Goal: Task Accomplishment & Management: Manage account settings

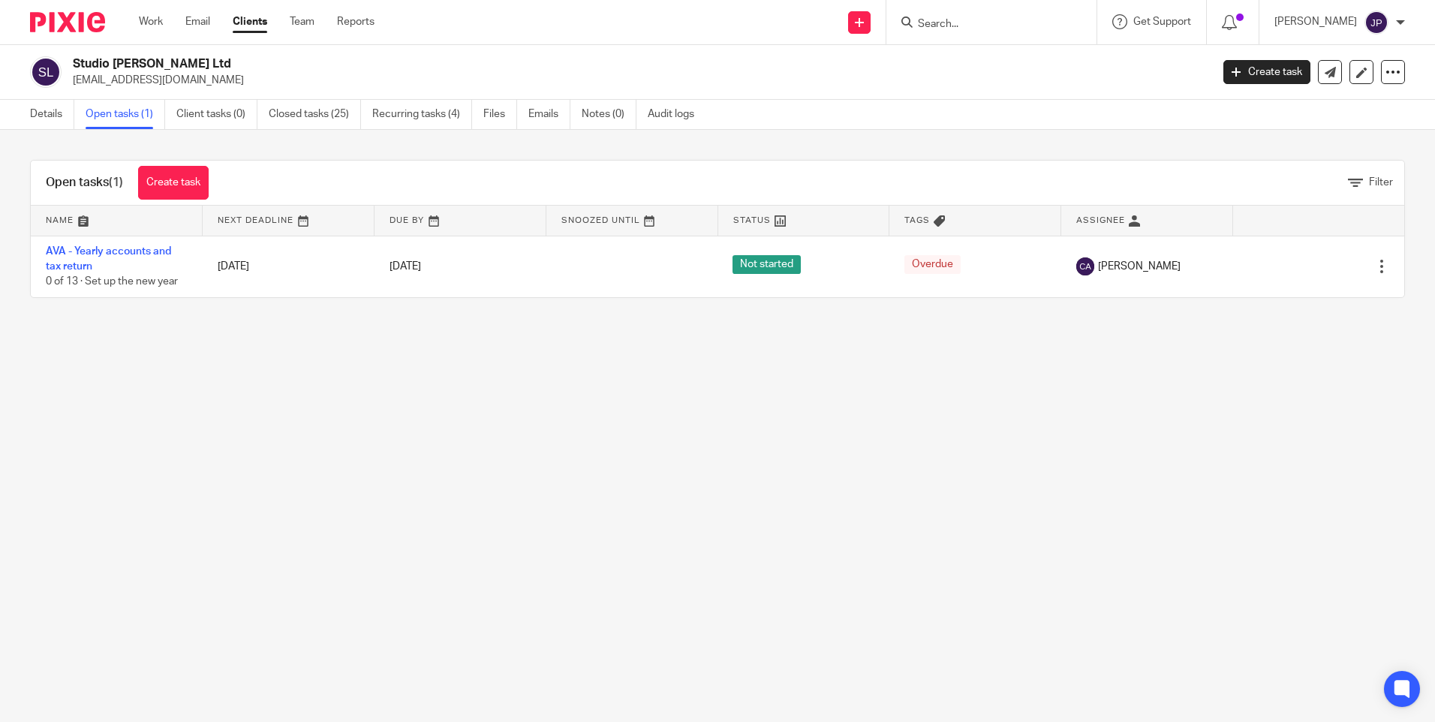
click at [1013, 14] on form at bounding box center [996, 22] width 160 height 19
click at [989, 26] on input "Search" at bounding box center [983, 25] width 135 height 14
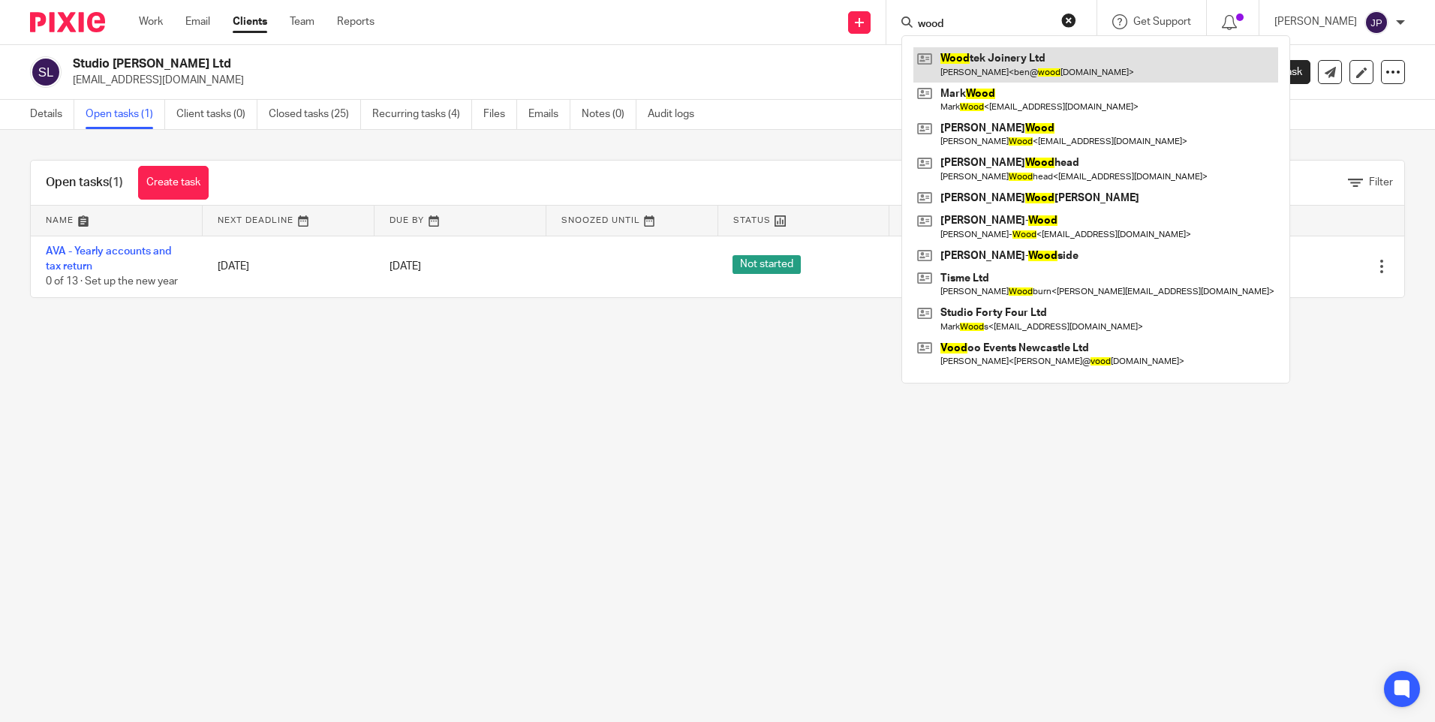
type input "wood"
click at [995, 67] on link at bounding box center [1095, 64] width 365 height 35
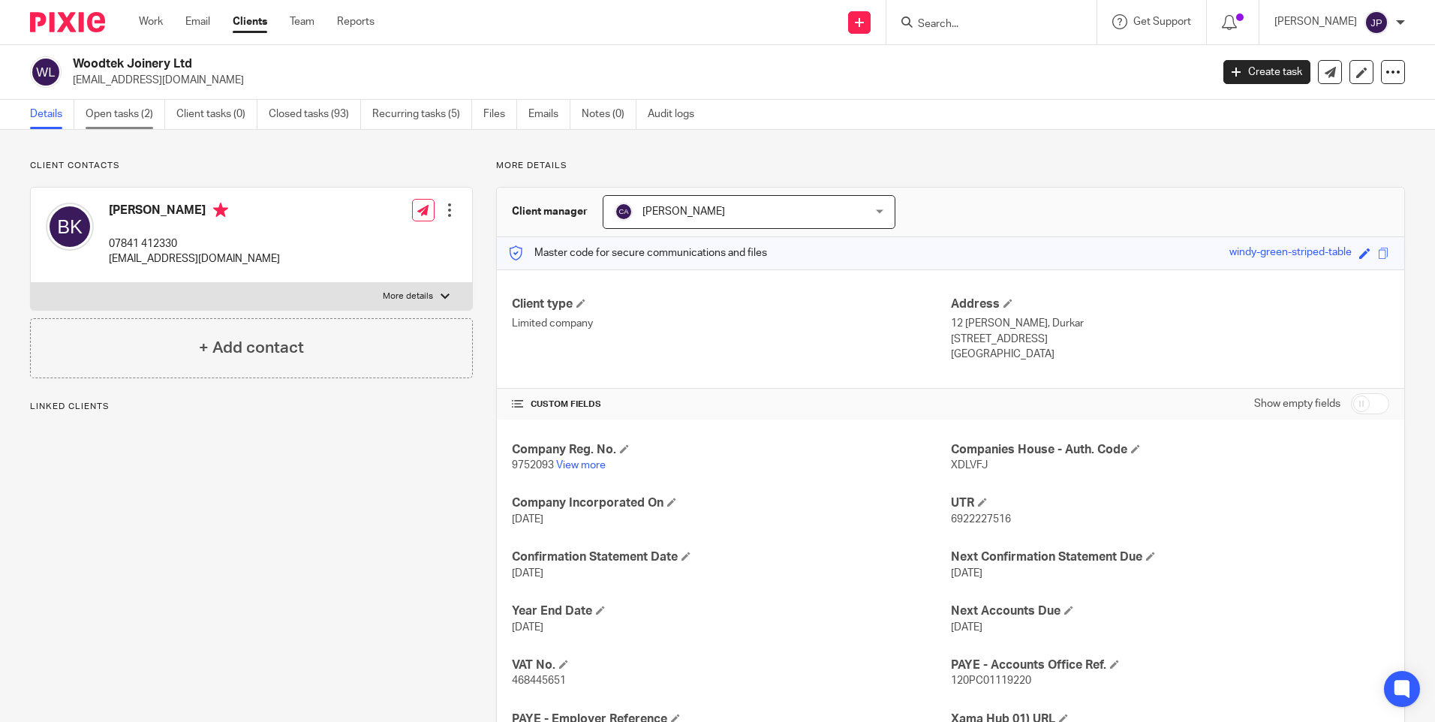
click at [98, 110] on link "Open tasks (2)" at bounding box center [126, 114] width 80 height 29
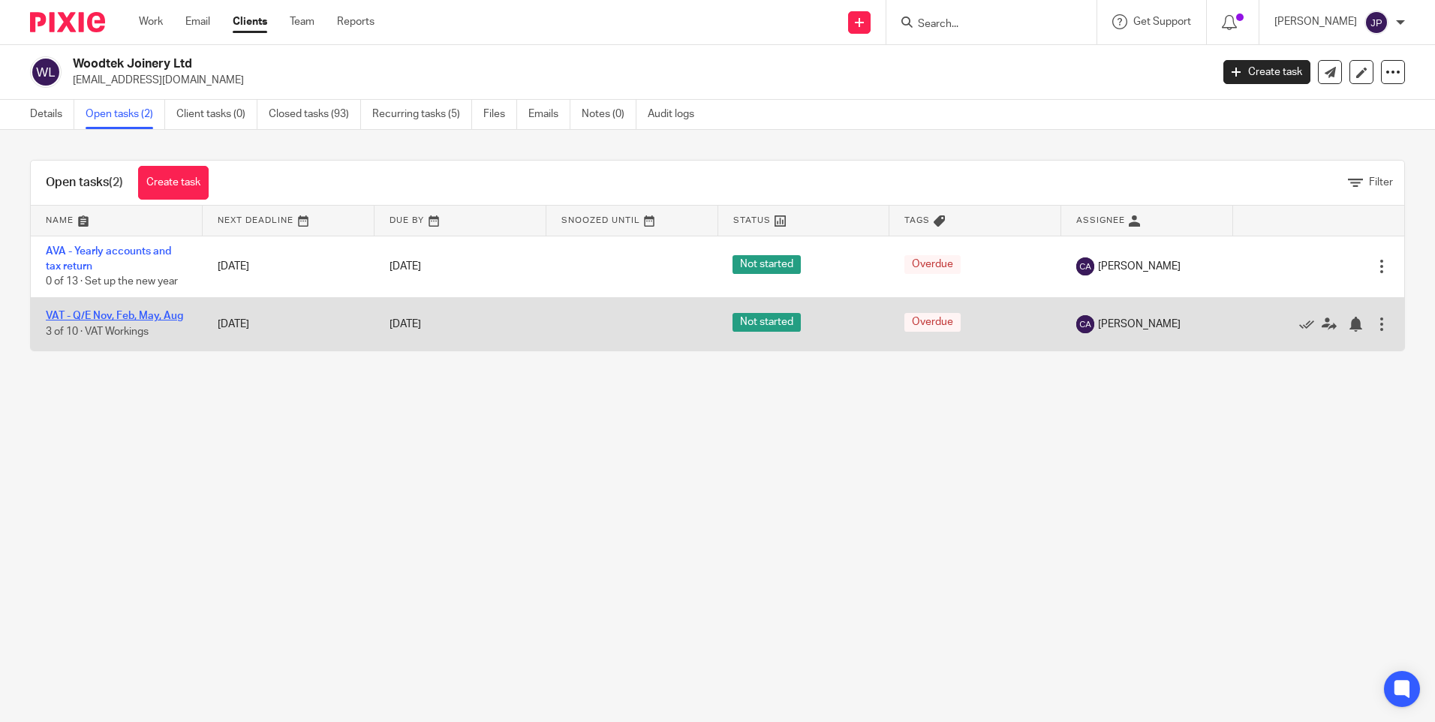
click at [152, 315] on link "VAT - Q/E Nov, Feb, May, Aug" at bounding box center [114, 316] width 137 height 11
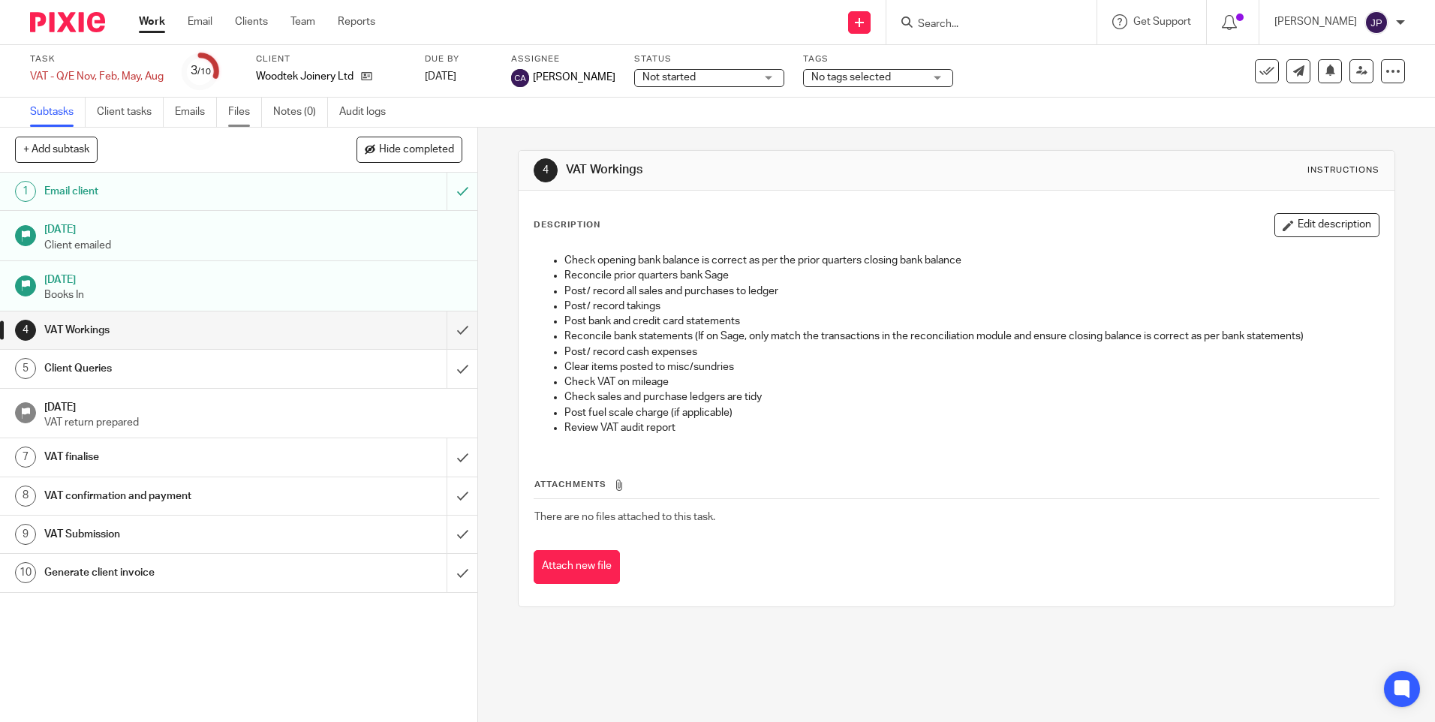
click at [248, 116] on link "Files" at bounding box center [245, 112] width 34 height 29
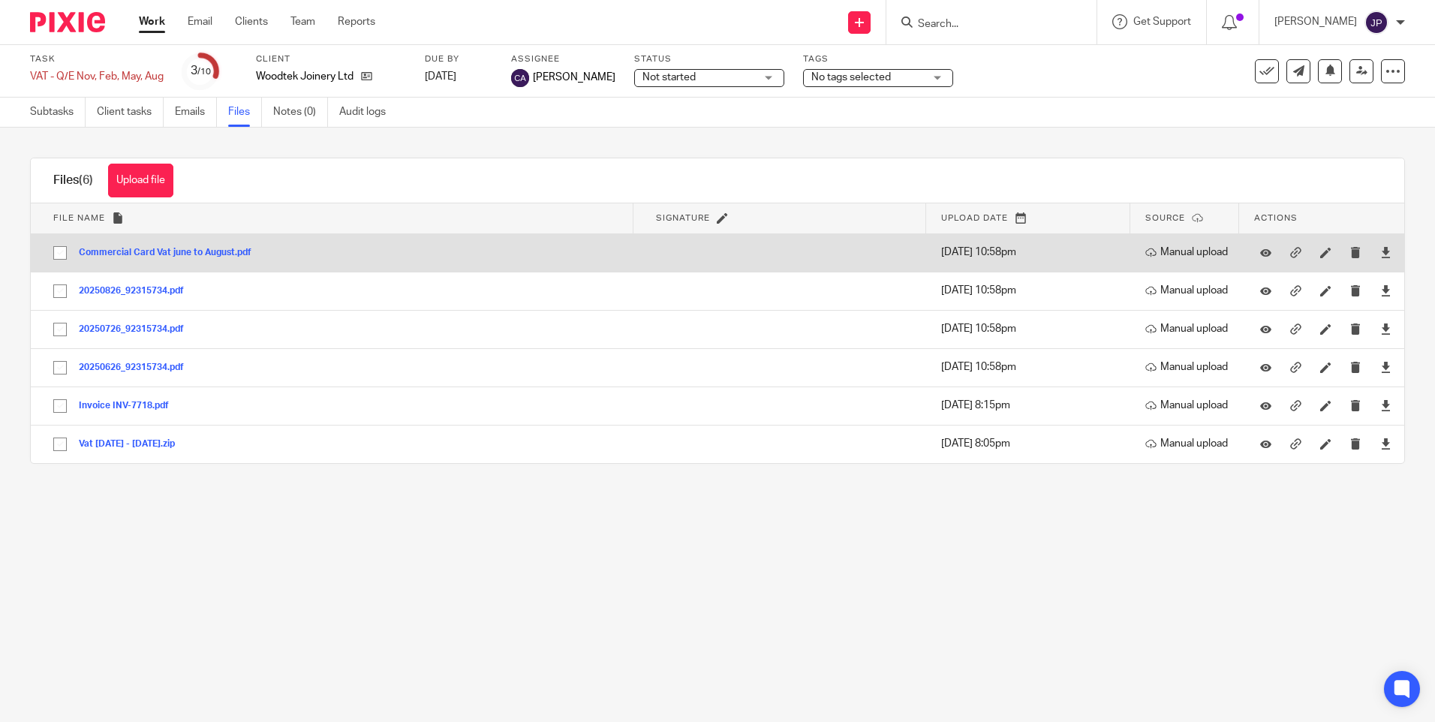
click at [56, 253] on input "checkbox" at bounding box center [60, 253] width 29 height 29
checkbox input "true"
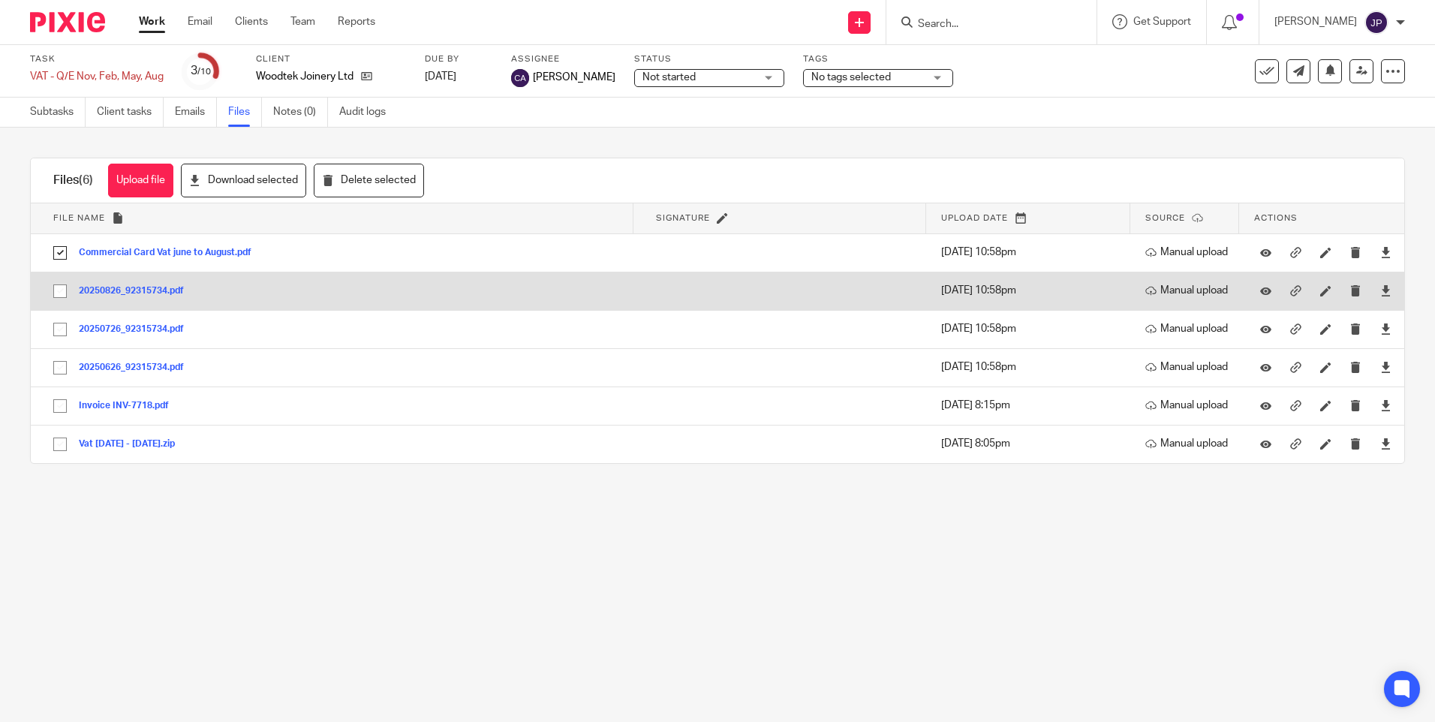
click at [63, 290] on input "checkbox" at bounding box center [60, 291] width 29 height 29
checkbox input "true"
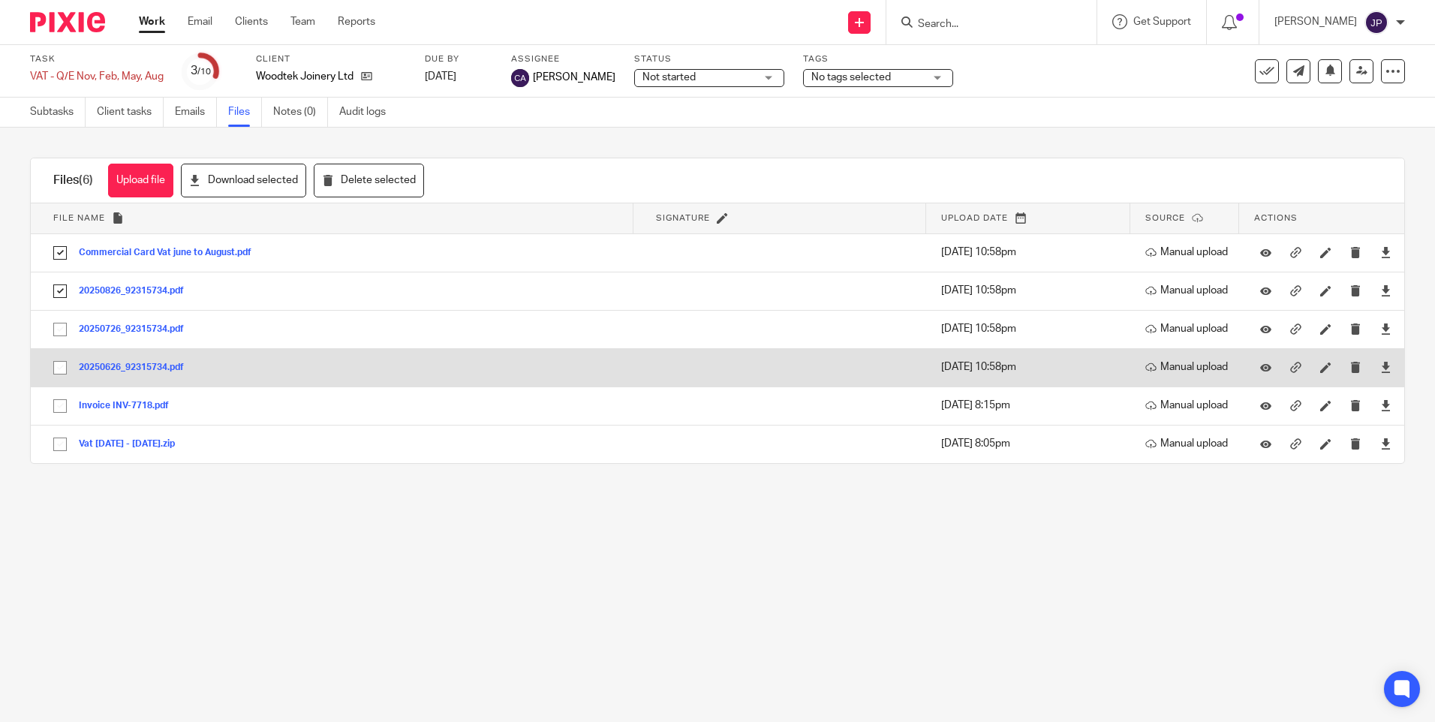
drag, startPoint x: 56, startPoint y: 326, endPoint x: 58, endPoint y: 354, distance: 27.9
click at [56, 326] on input "checkbox" at bounding box center [60, 329] width 29 height 29
checkbox input "true"
click at [50, 369] on input "checkbox" at bounding box center [60, 368] width 29 height 29
checkbox input "true"
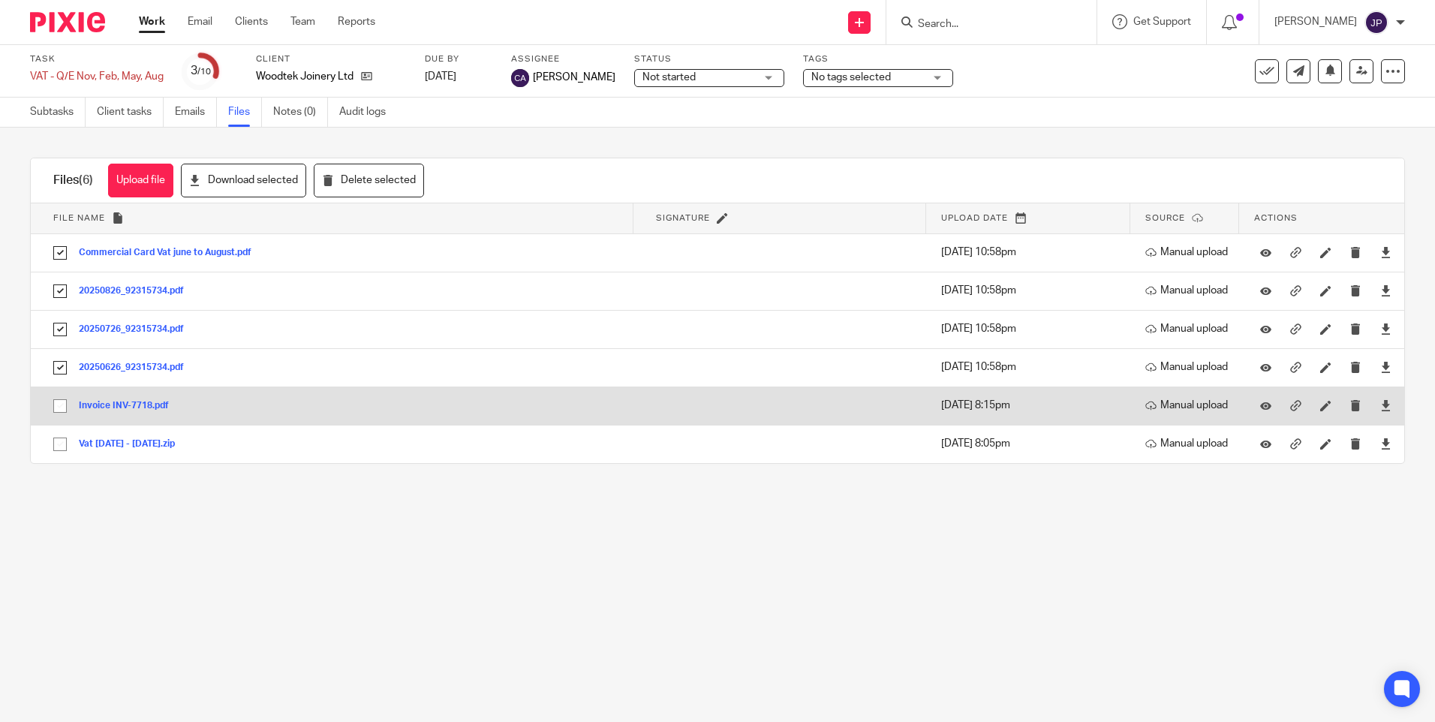
click at [71, 404] on input "checkbox" at bounding box center [60, 406] width 29 height 29
checkbox input "true"
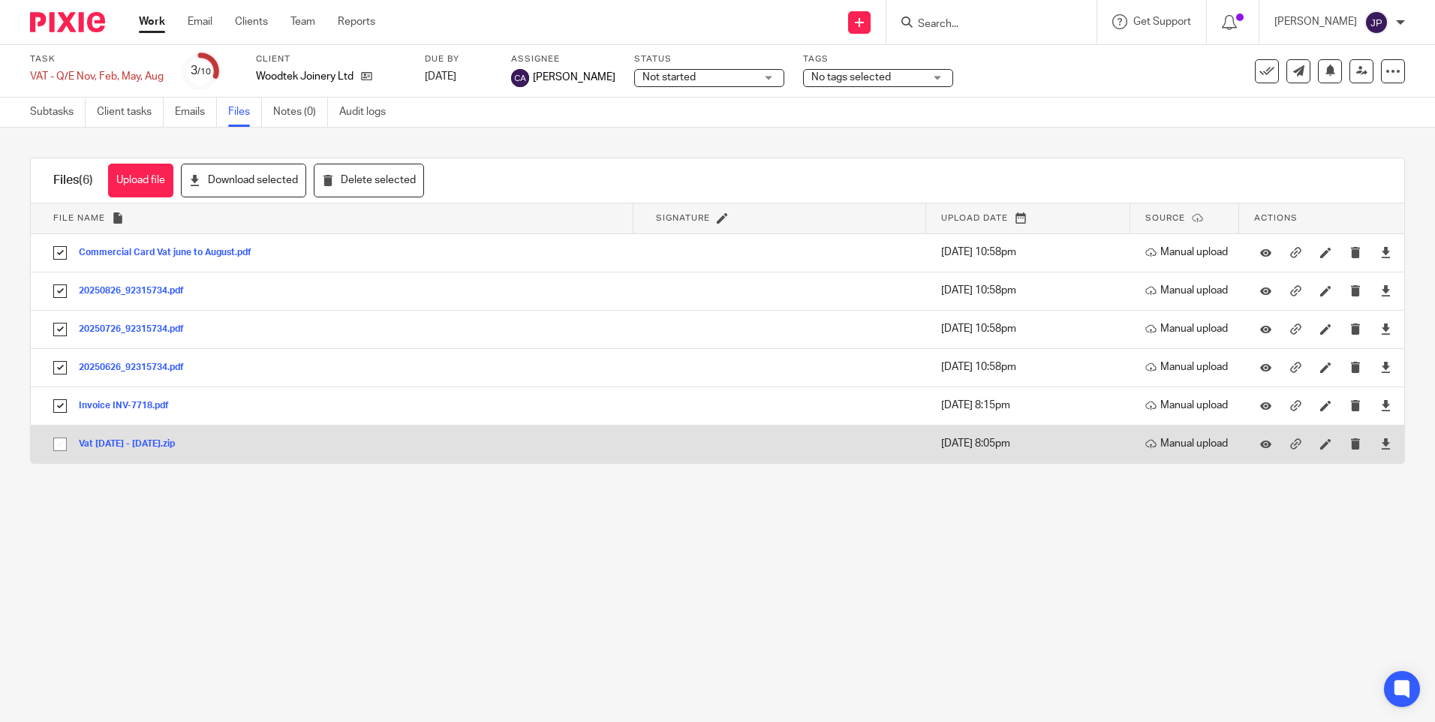
click at [62, 440] on input "checkbox" at bounding box center [60, 444] width 29 height 29
checkbox input "true"
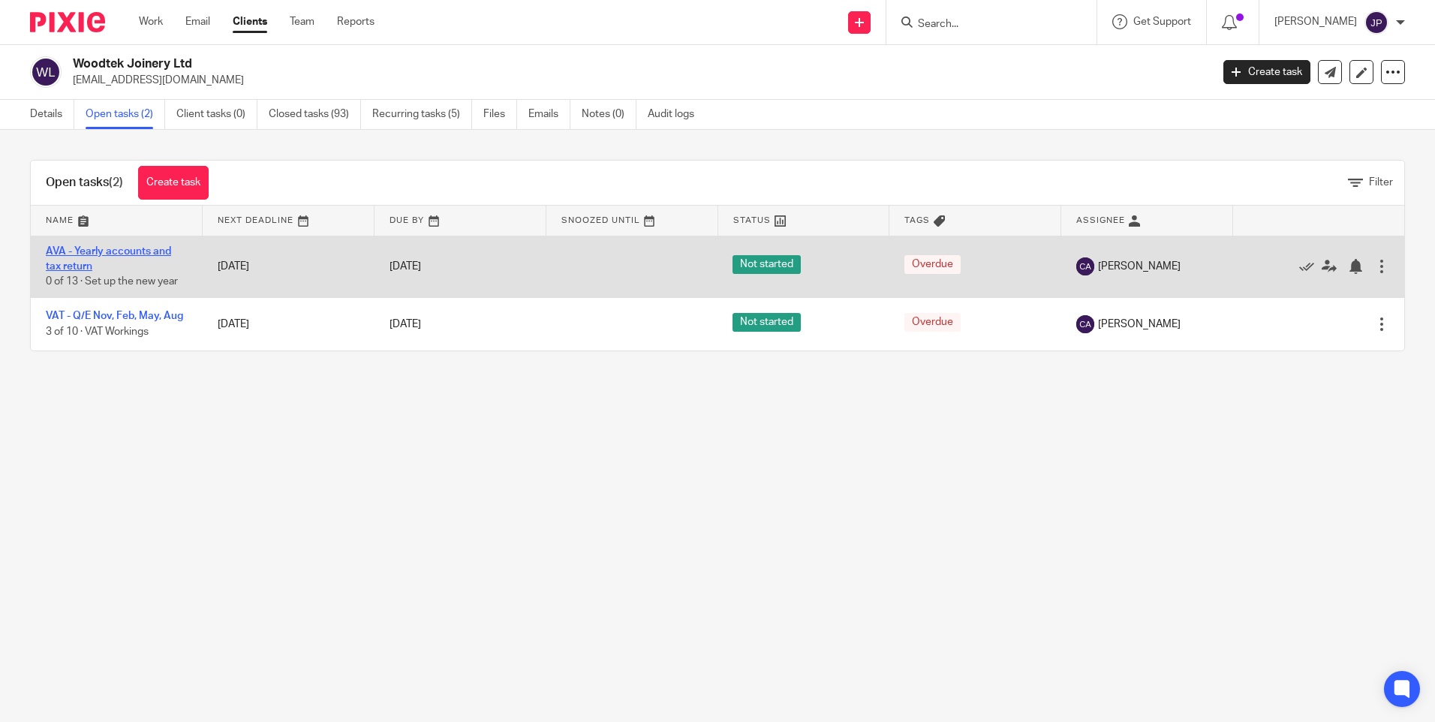
click at [160, 248] on link "AVA - Yearly accounts and tax return" at bounding box center [108, 259] width 125 height 26
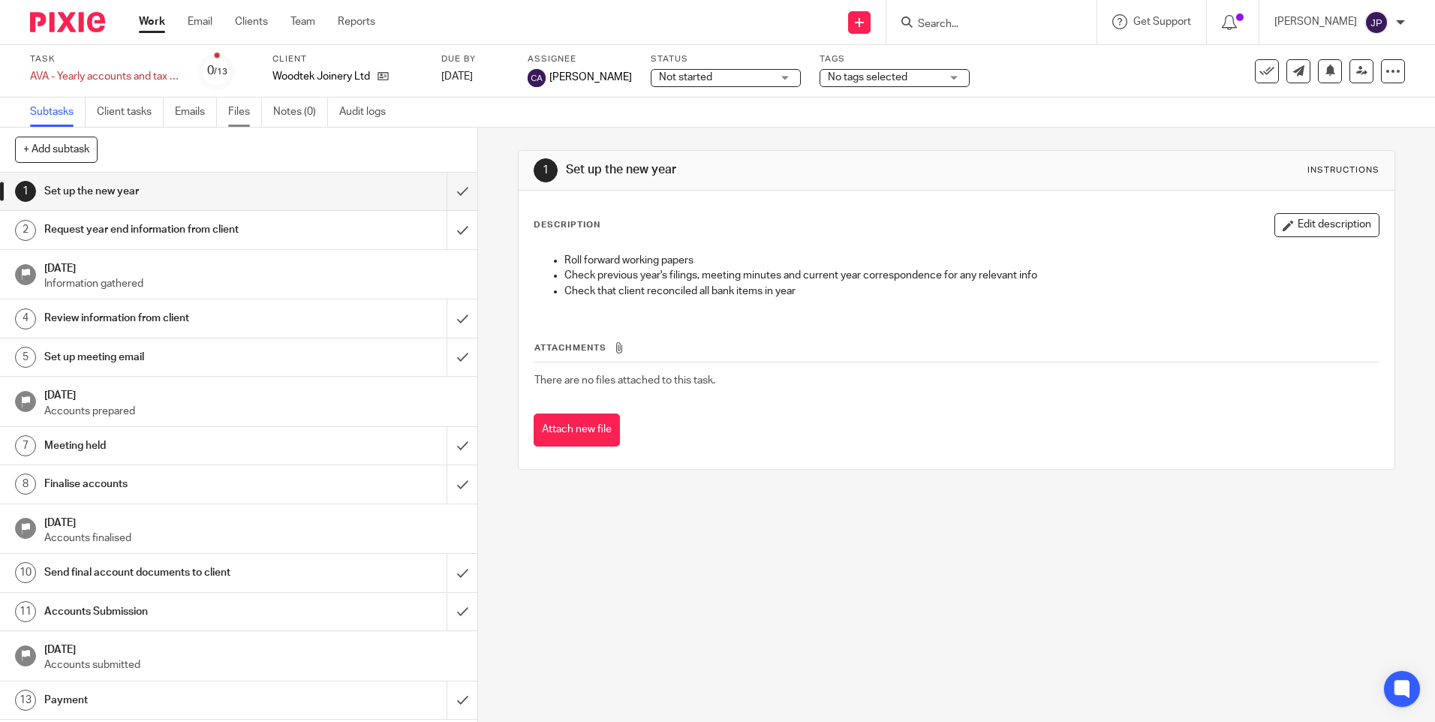
click at [237, 111] on link "Files" at bounding box center [245, 112] width 34 height 29
click at [236, 109] on link "Files" at bounding box center [245, 112] width 34 height 29
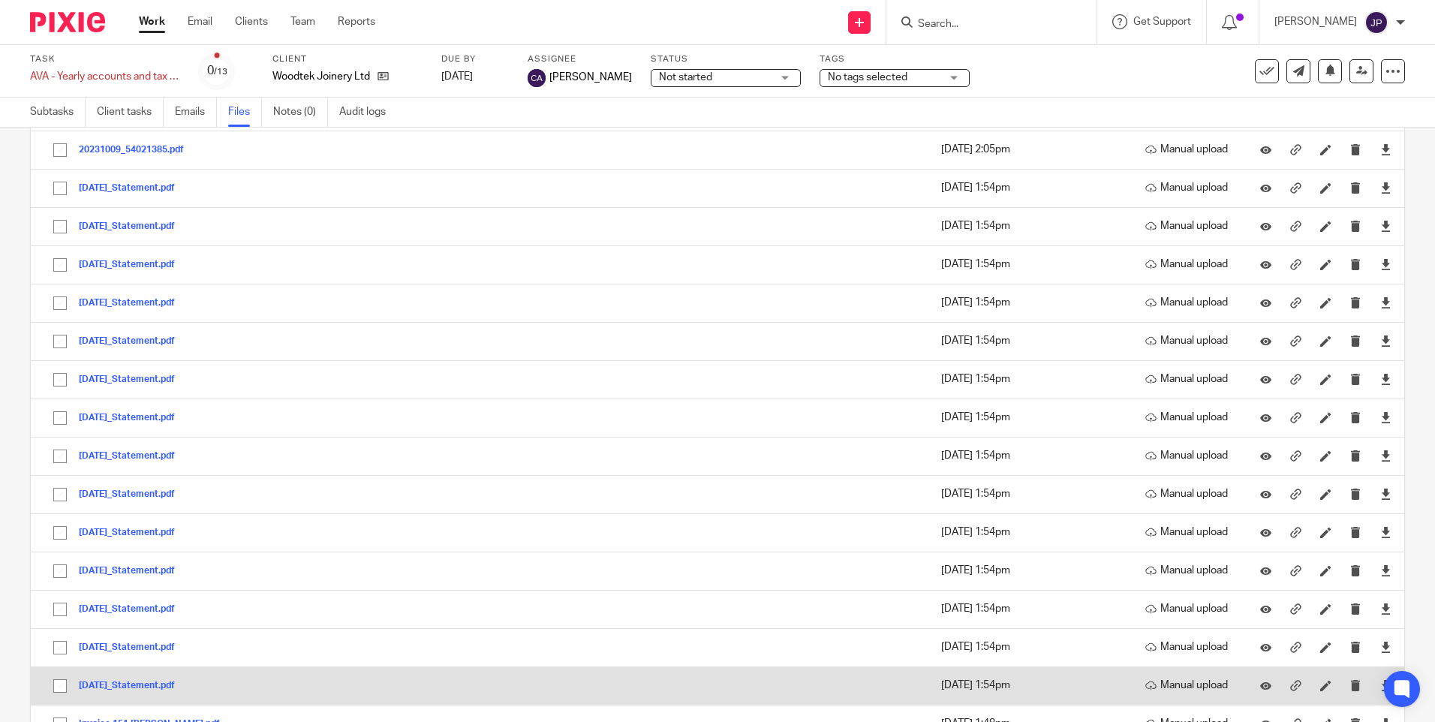
scroll to position [676, 0]
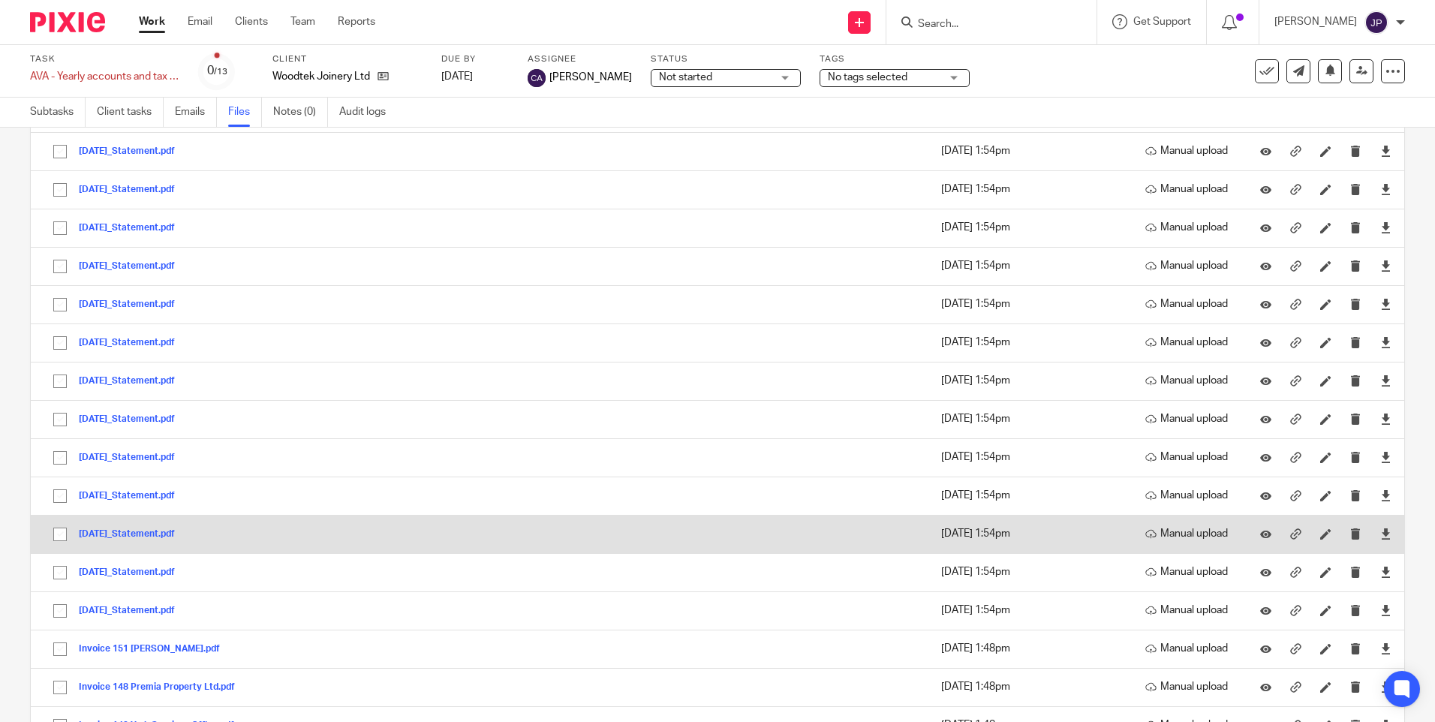
click at [149, 531] on button "[DATE]_Statement.pdf" at bounding box center [132, 534] width 107 height 11
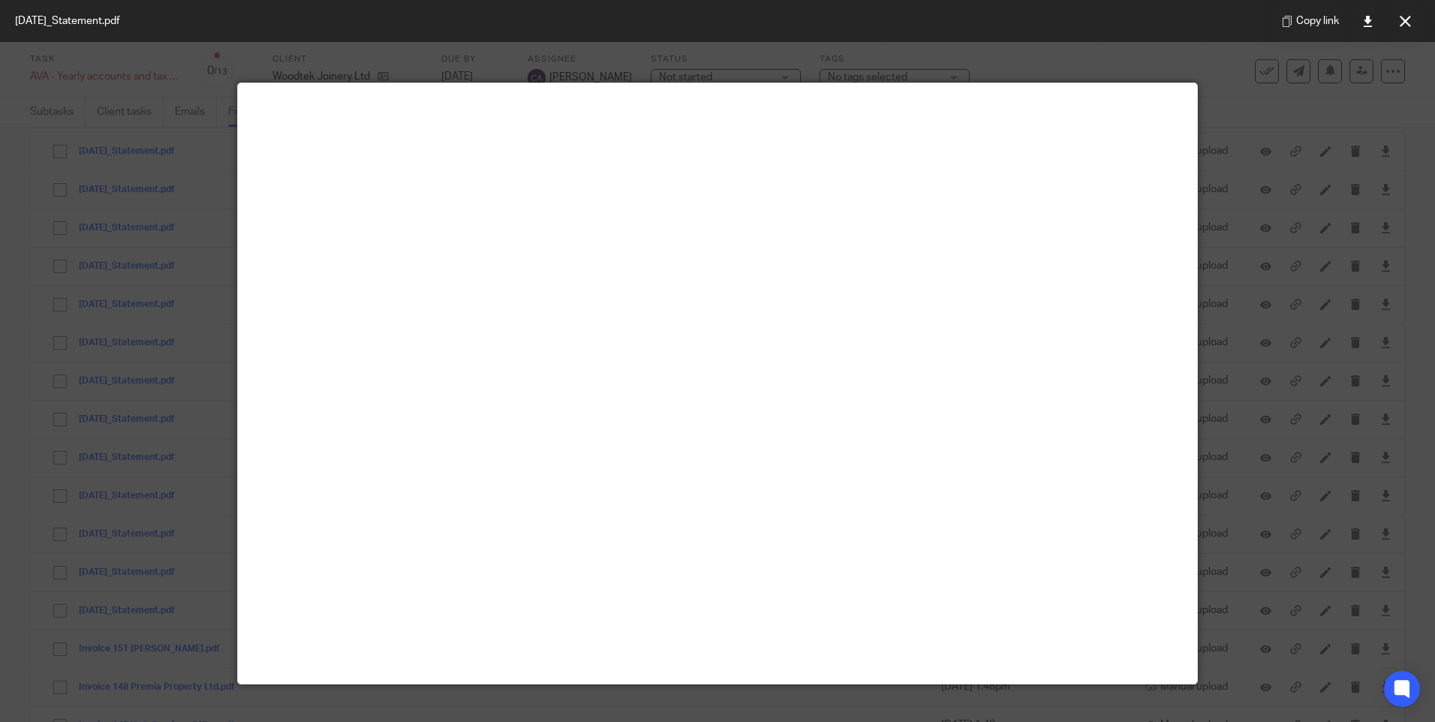
scroll to position [0, 0]
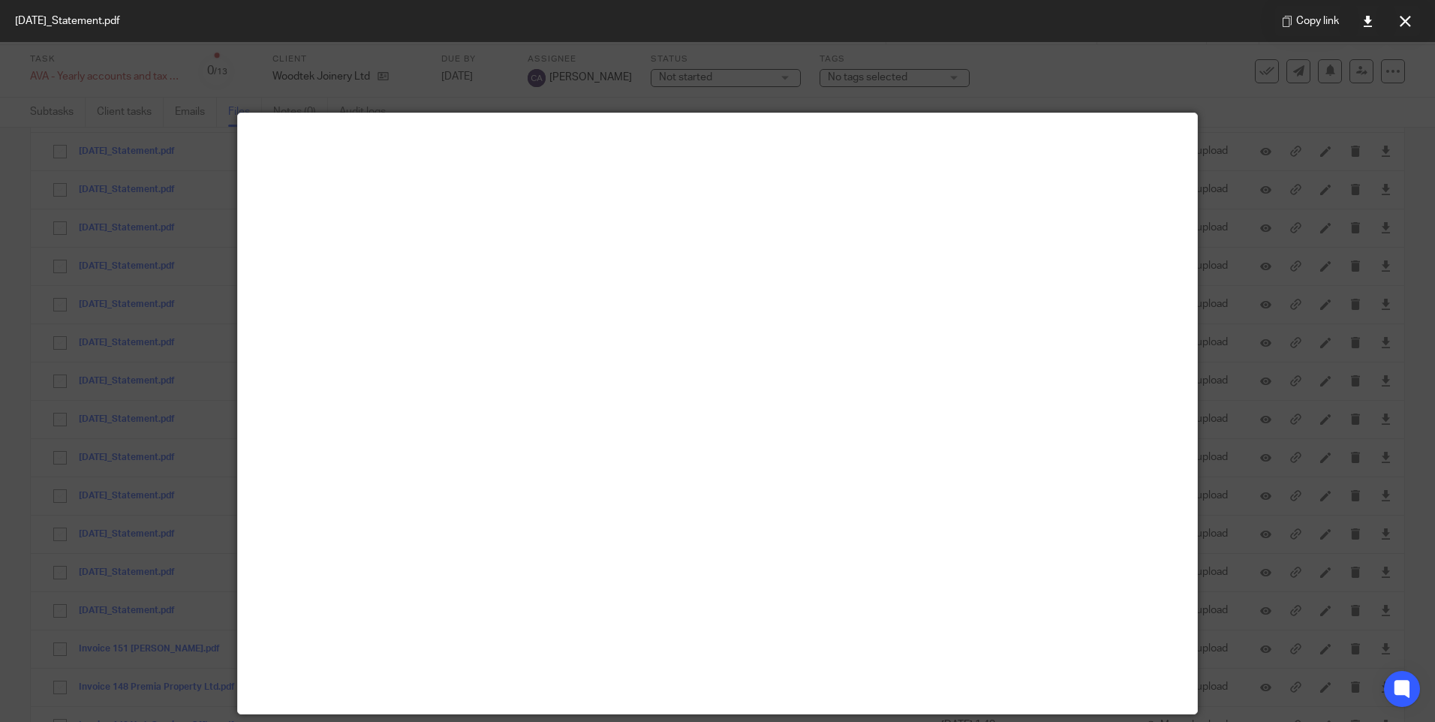
click at [1181, 85] on div at bounding box center [717, 361] width 1435 height 722
click at [208, 144] on div at bounding box center [717, 361] width 1435 height 722
click at [204, 84] on div at bounding box center [717, 361] width 1435 height 722
click at [1129, 93] on div at bounding box center [717, 361] width 1435 height 722
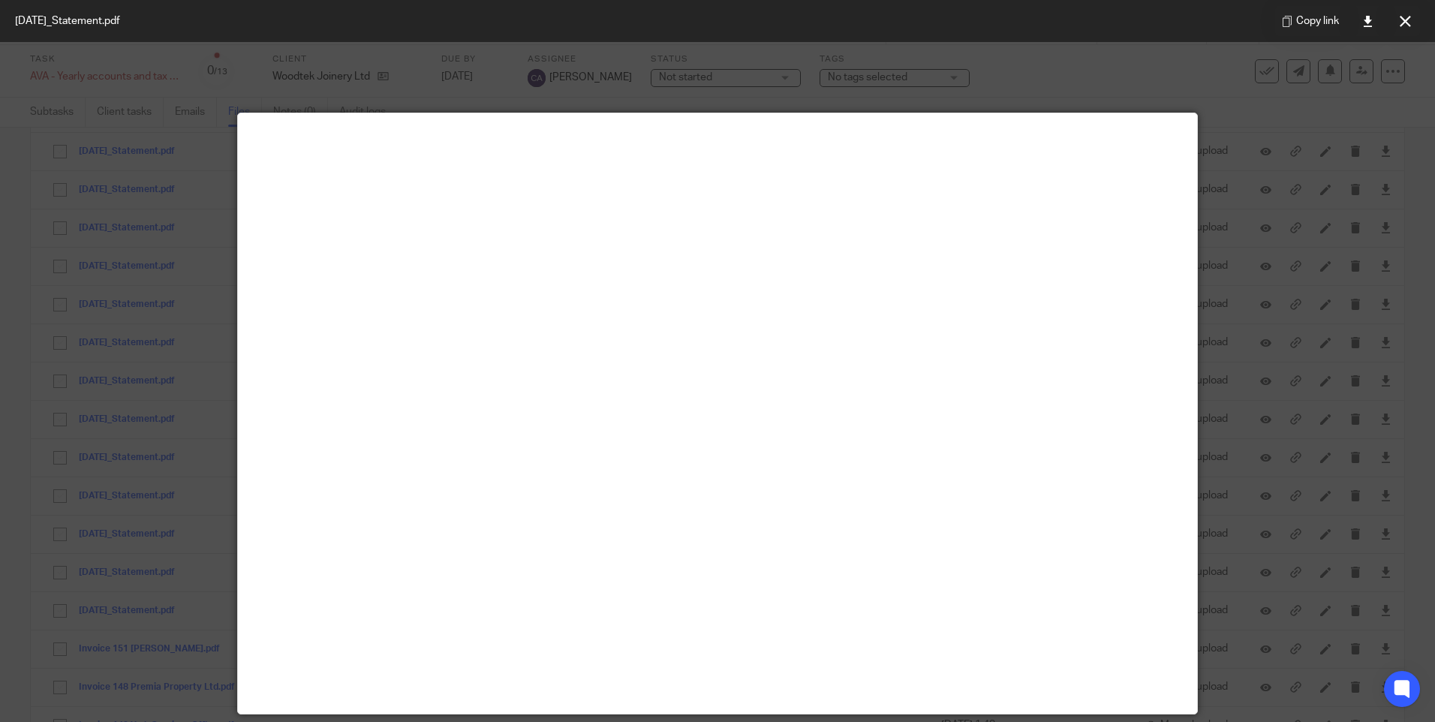
click at [1143, 103] on div at bounding box center [717, 361] width 1435 height 722
click at [1118, 87] on div at bounding box center [717, 361] width 1435 height 722
drag, startPoint x: 493, startPoint y: 86, endPoint x: 516, endPoint y: 95, distance: 24.7
click at [494, 86] on div at bounding box center [717, 361] width 1435 height 722
click at [1189, 113] on div at bounding box center [717, 414] width 961 height 602
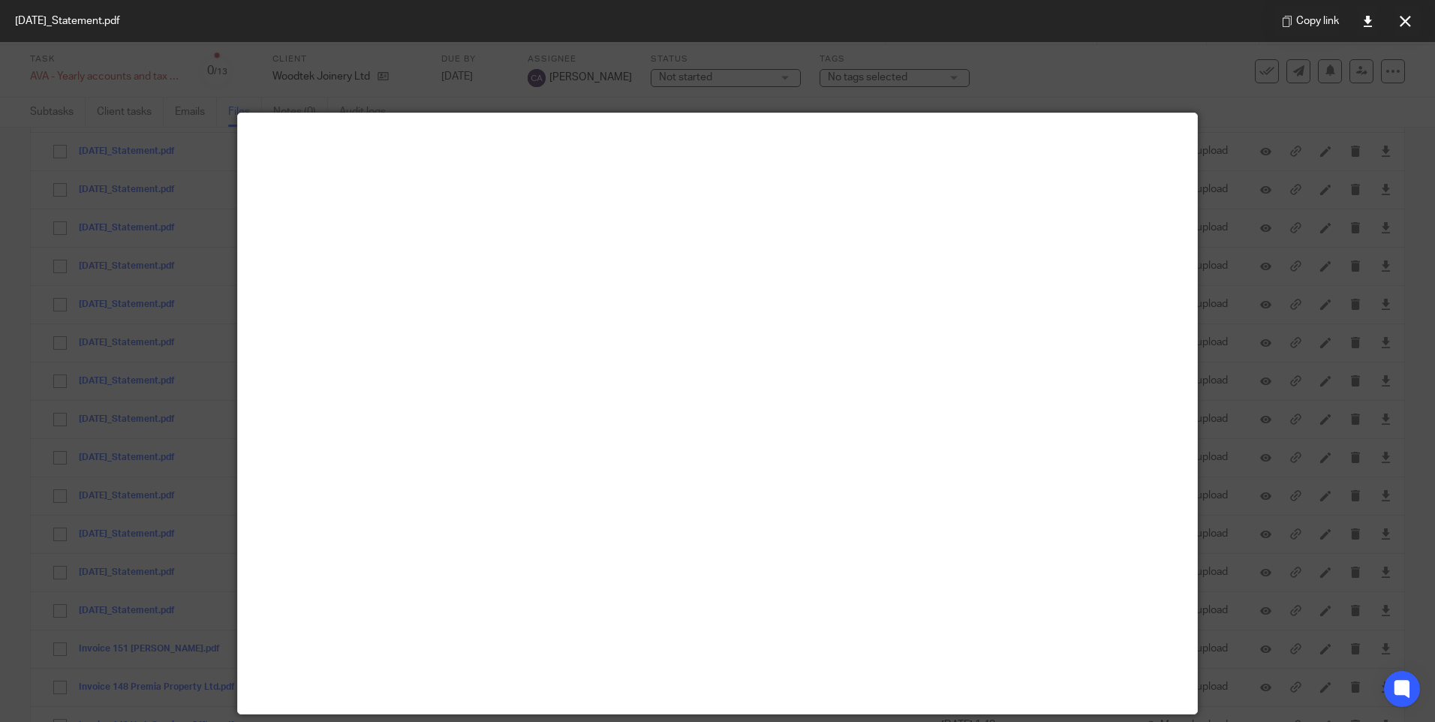
click at [1189, 113] on div at bounding box center [717, 414] width 961 height 602
drag, startPoint x: 1189, startPoint y: 113, endPoint x: 1176, endPoint y: 83, distance: 32.6
click at [1176, 83] on div at bounding box center [717, 361] width 1435 height 722
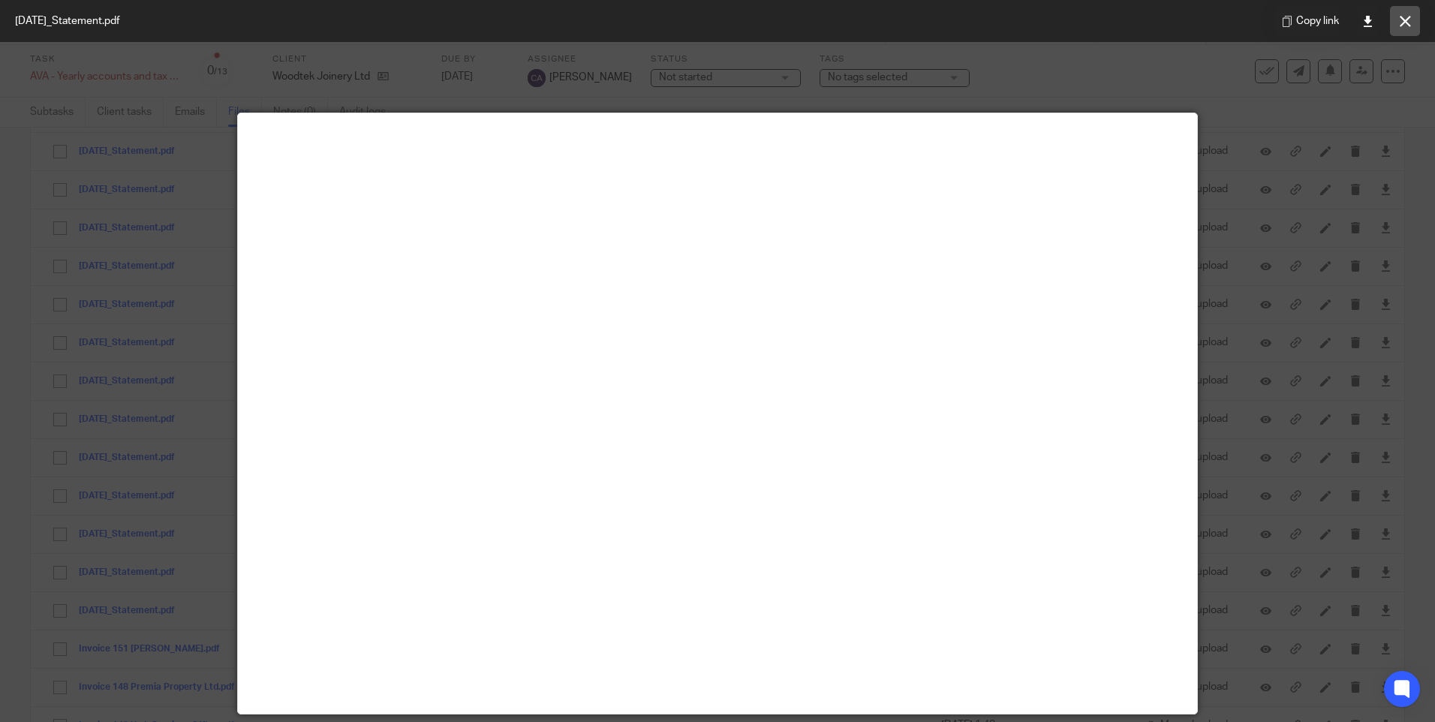
click at [1410, 20] on icon at bounding box center [1405, 21] width 11 height 11
